Goal: Find specific page/section: Find specific page/section

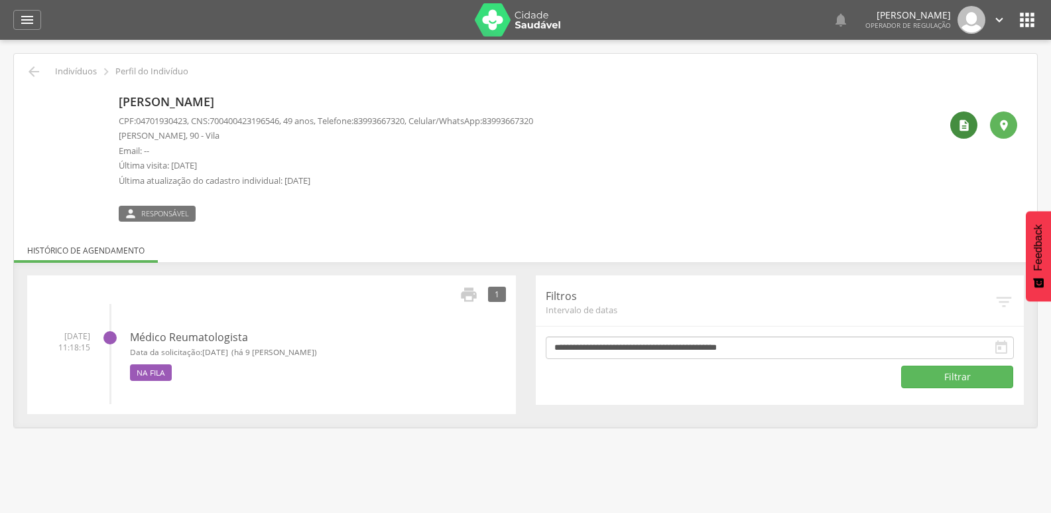
click at [970, 131] on icon "" at bounding box center [964, 125] width 13 height 13
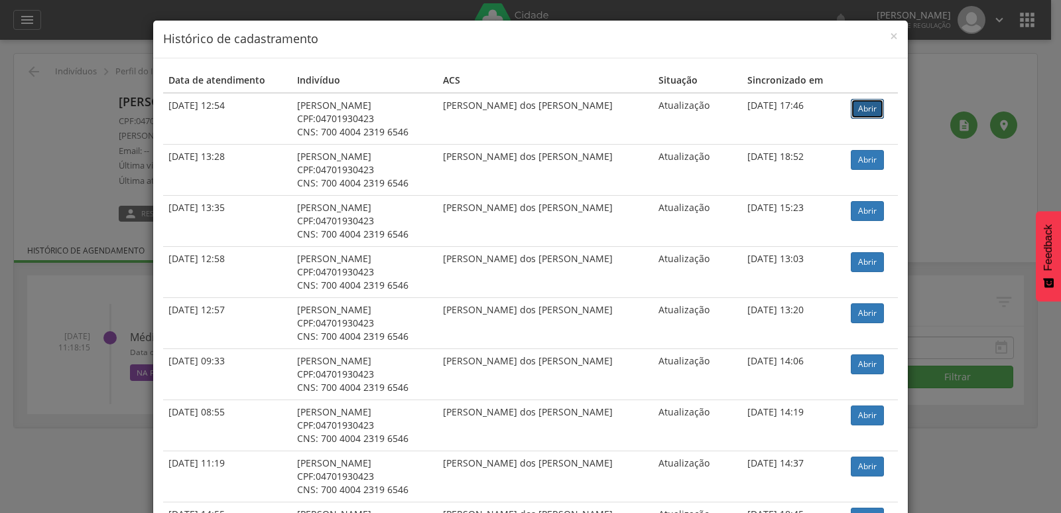
click at [859, 104] on link "Abrir" at bounding box center [867, 109] width 33 height 20
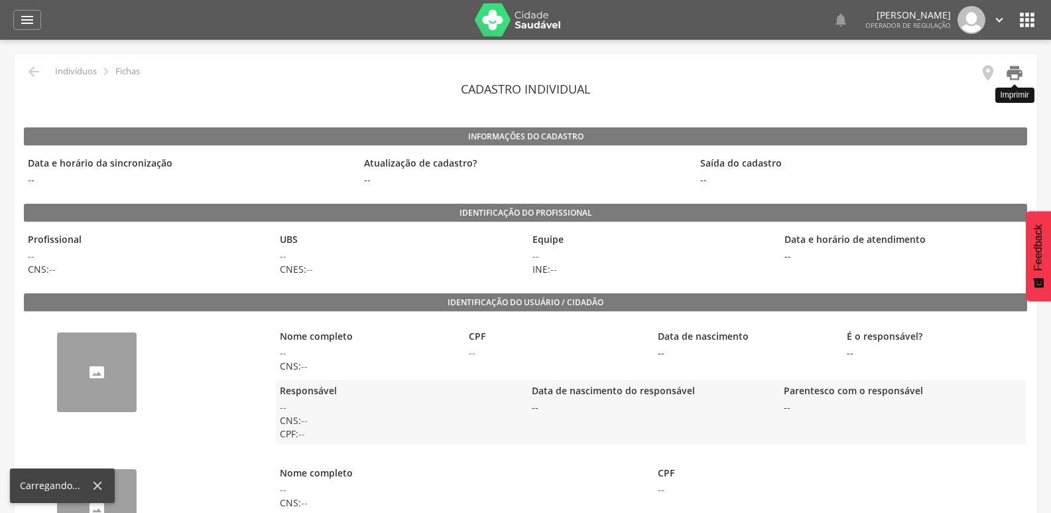
click at [1008, 70] on icon "" at bounding box center [1014, 73] width 19 height 19
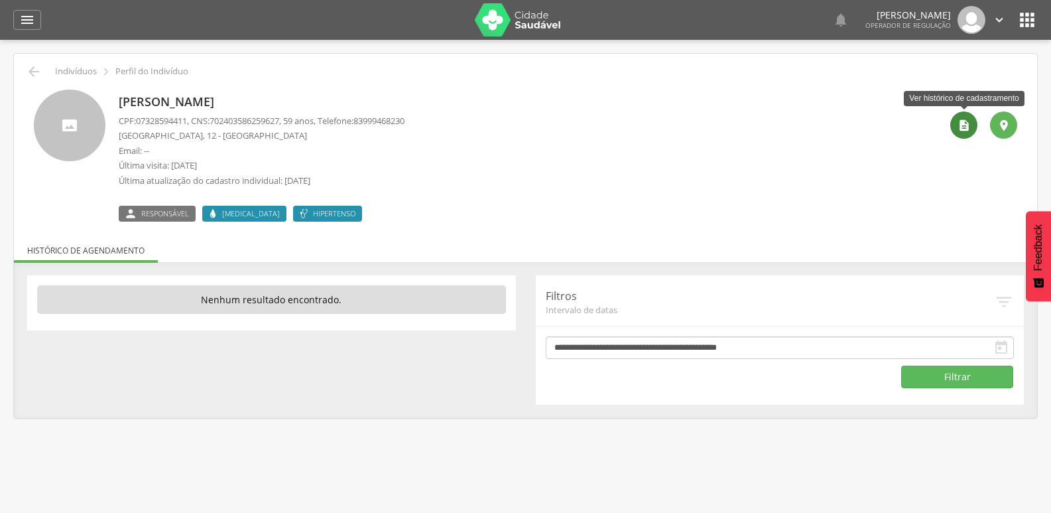
click at [965, 125] on icon "" at bounding box center [964, 125] width 13 height 13
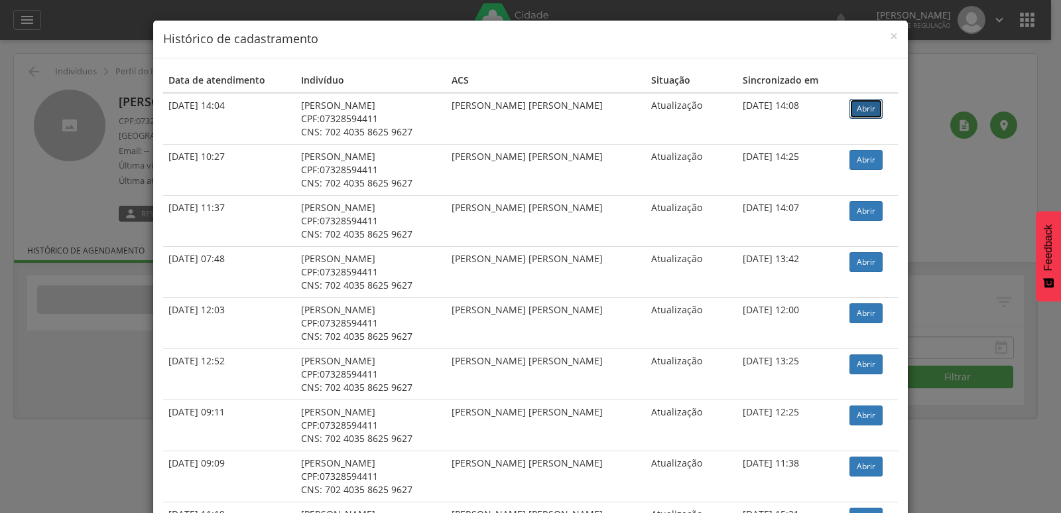
click at [864, 110] on link "Abrir" at bounding box center [865, 109] width 33 height 20
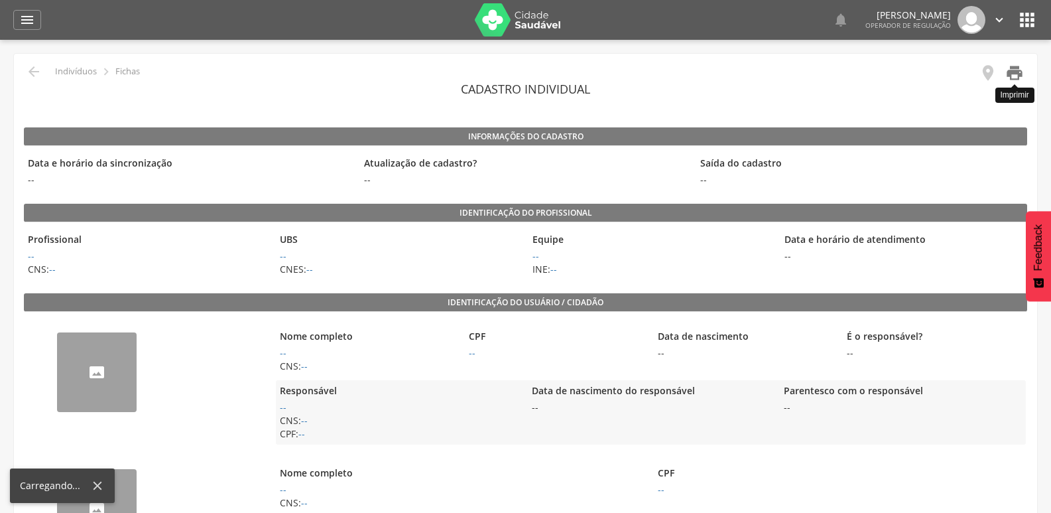
click at [1016, 72] on icon "" at bounding box center [1014, 73] width 19 height 19
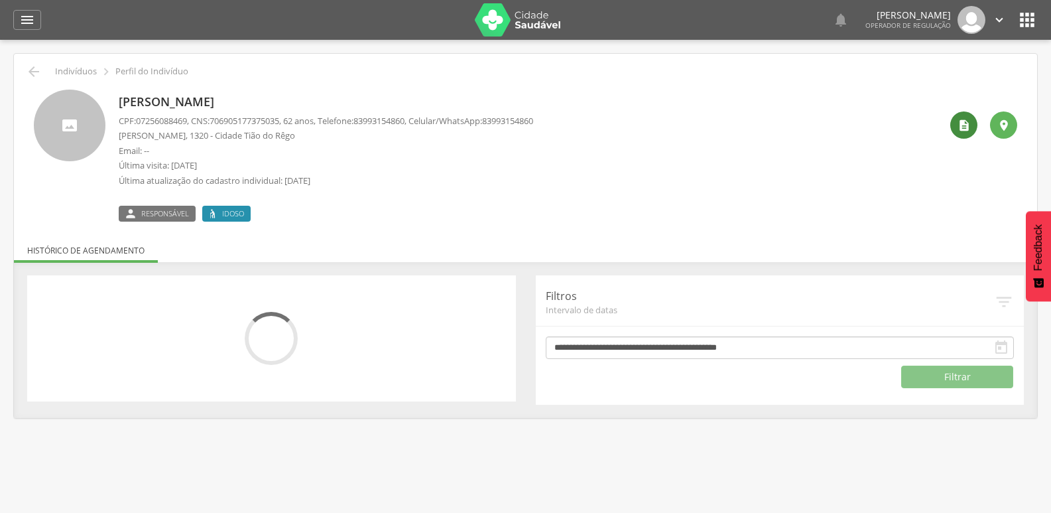
click at [967, 127] on icon "" at bounding box center [964, 125] width 13 height 13
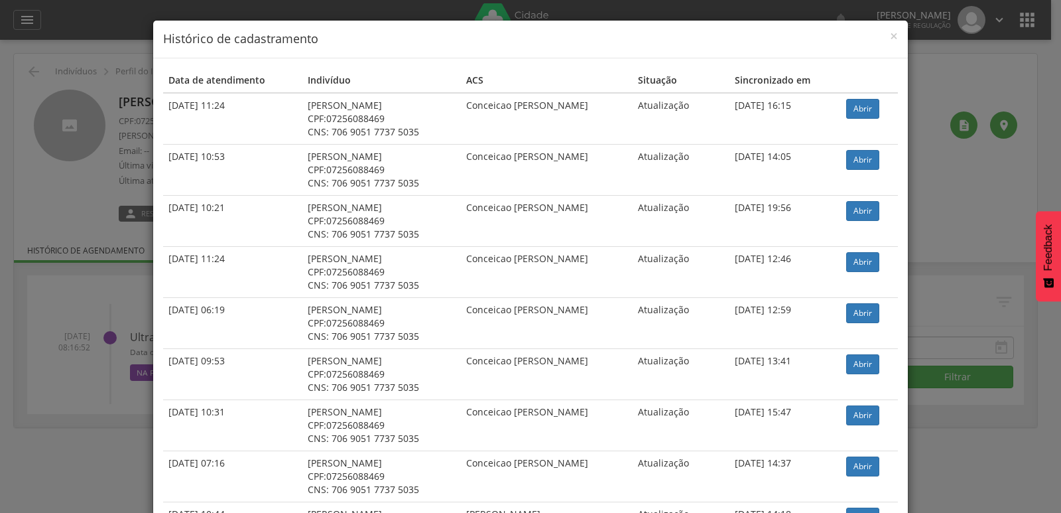
click at [869, 97] on td "Abrir" at bounding box center [869, 119] width 57 height 52
click at [863, 106] on link "Abrir" at bounding box center [862, 109] width 33 height 20
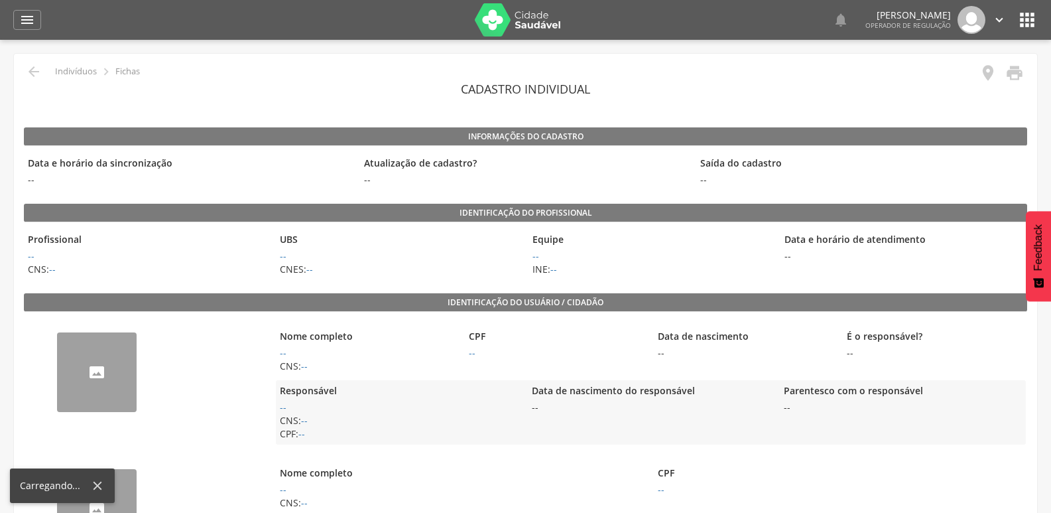
click at [457, 449] on div "Nome completo -- CNS: -- CPF -- Data de nascimento -- É o responsável? -- Respo…" at bounding box center [651, 384] width 750 height 133
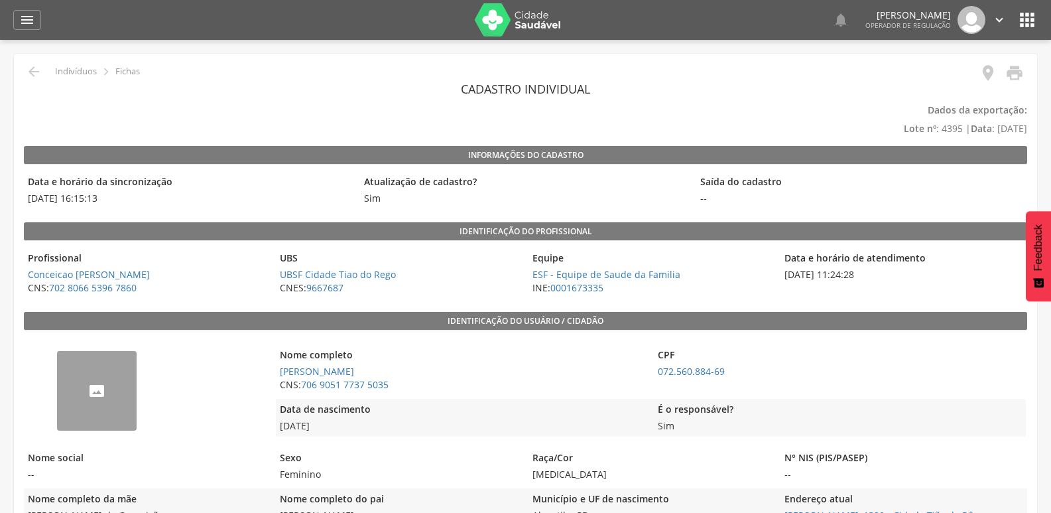
click at [1015, 70] on icon "" at bounding box center [1014, 73] width 19 height 19
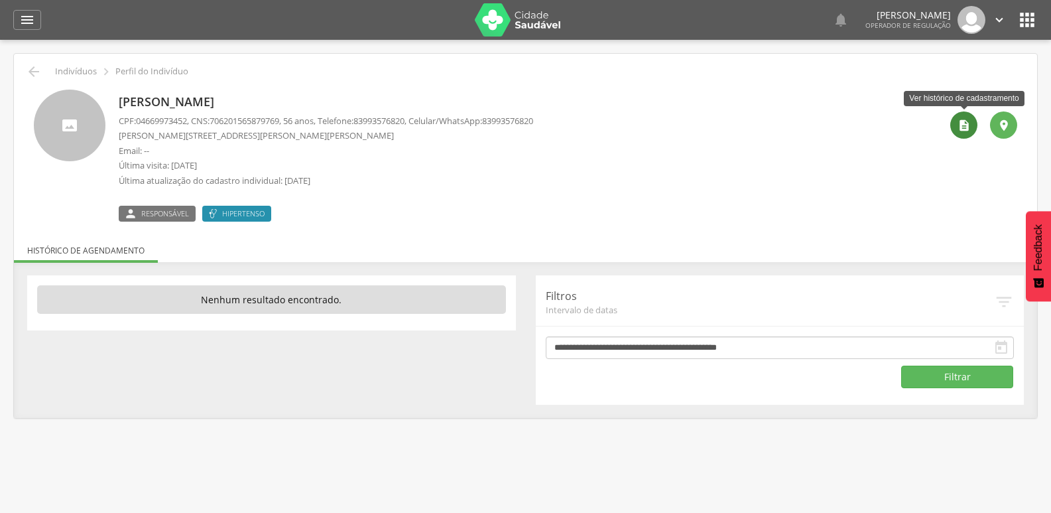
click at [965, 125] on icon "" at bounding box center [964, 125] width 13 height 13
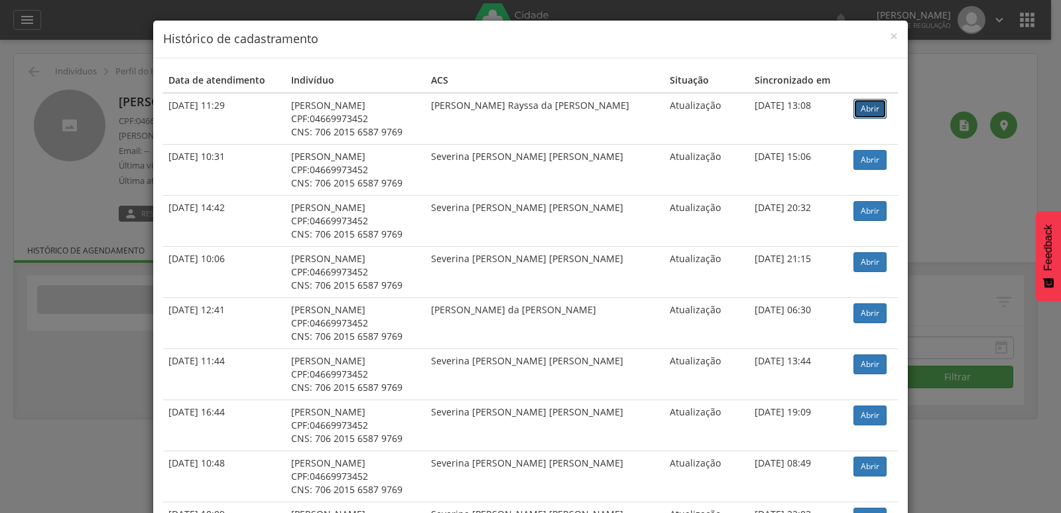
click at [863, 107] on link "Abrir" at bounding box center [869, 109] width 33 height 20
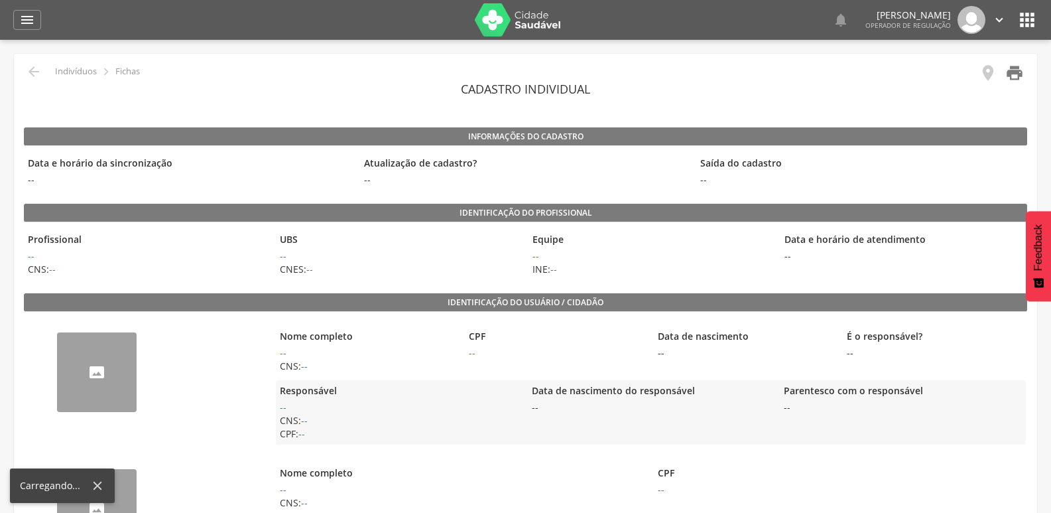
click at [1006, 75] on icon "" at bounding box center [1014, 73] width 19 height 19
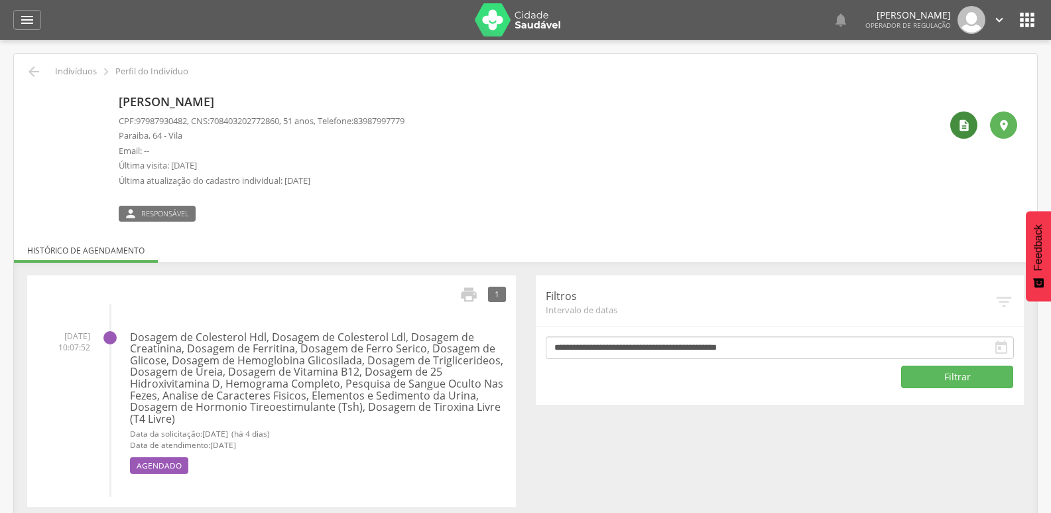
click at [966, 125] on icon "" at bounding box center [964, 125] width 13 height 13
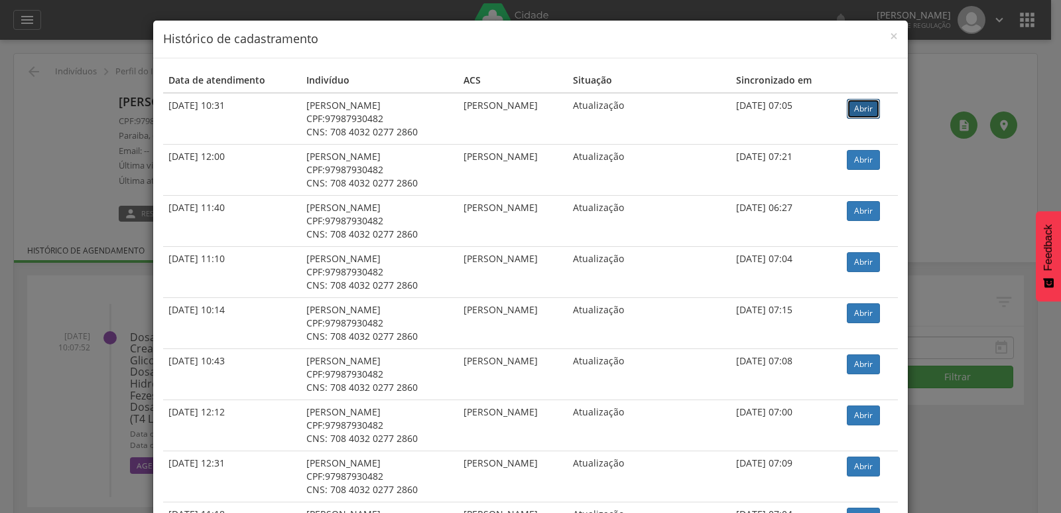
click at [857, 107] on link "Abrir" at bounding box center [863, 109] width 33 height 20
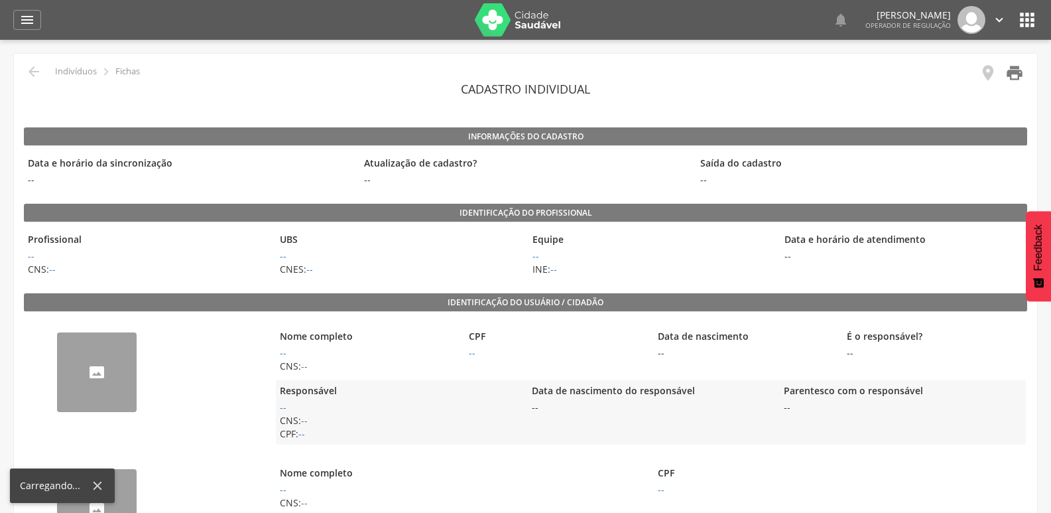
click at [1020, 77] on icon "" at bounding box center [1014, 73] width 19 height 19
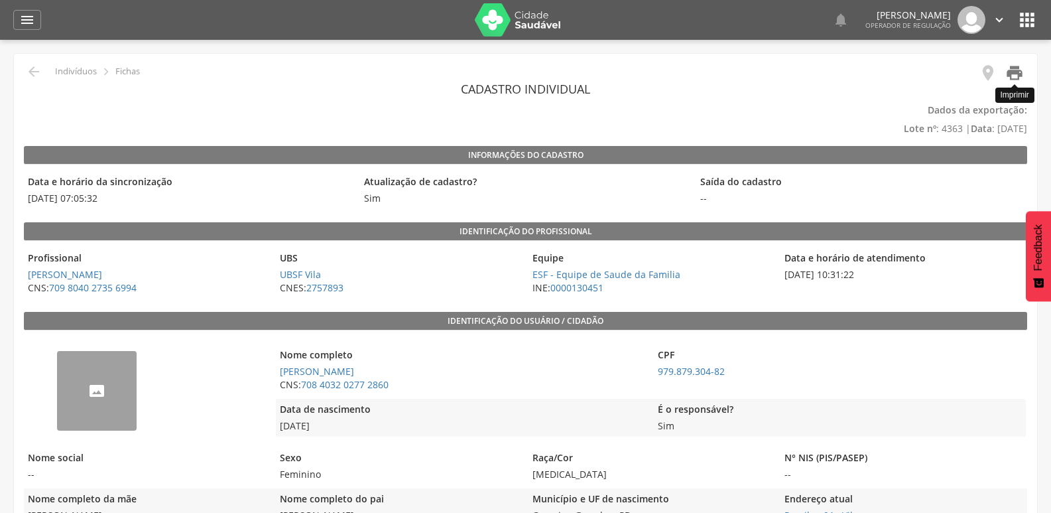
click at [1015, 79] on icon "" at bounding box center [1014, 73] width 19 height 19
